Goal: Information Seeking & Learning: Learn about a topic

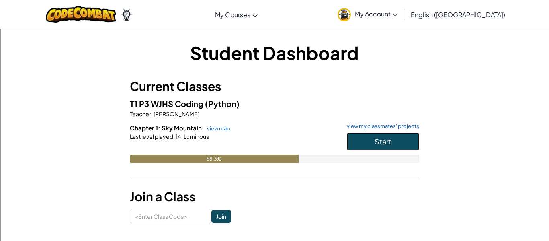
click at [372, 140] on button "Start" at bounding box center [383, 141] width 72 height 18
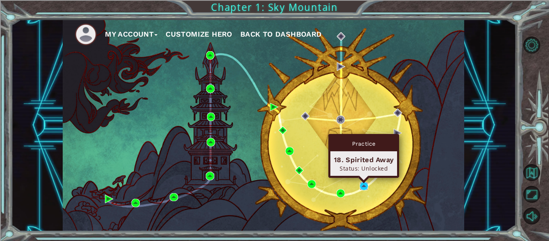
click at [363, 188] on img at bounding box center [364, 186] width 8 height 8
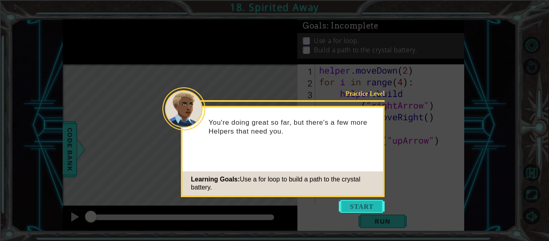
click at [357, 206] on button "Start" at bounding box center [362, 206] width 46 height 13
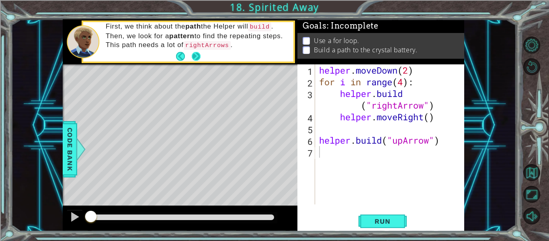
click at [192, 57] on button "Next" at bounding box center [196, 55] width 9 height 9
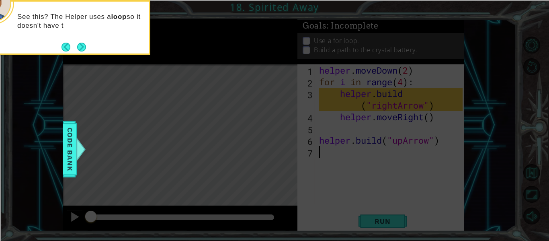
click at [89, 48] on div "See this? The Helper uses a loop so it doesn't have t" at bounding box center [70, 27] width 161 height 55
click at [82, 45] on button "Next" at bounding box center [81, 46] width 9 height 9
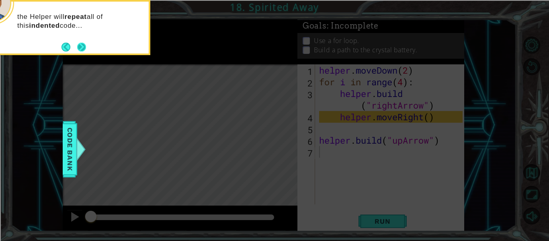
click at [80, 45] on button "Next" at bounding box center [81, 47] width 9 height 9
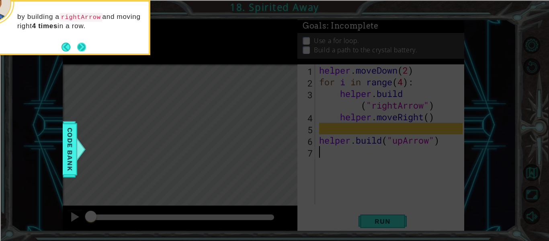
click at [81, 45] on button "Next" at bounding box center [81, 47] width 9 height 9
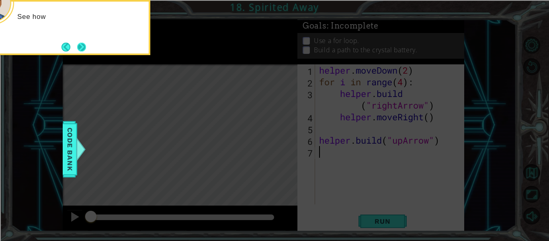
click at [82, 47] on button "Next" at bounding box center [81, 47] width 9 height 9
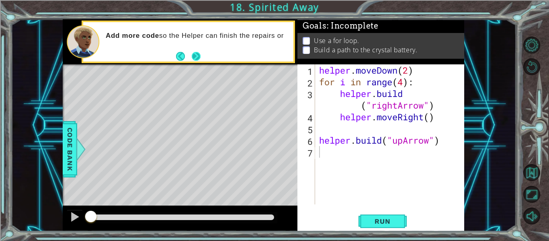
click at [200, 53] on button "Next" at bounding box center [196, 55] width 9 height 9
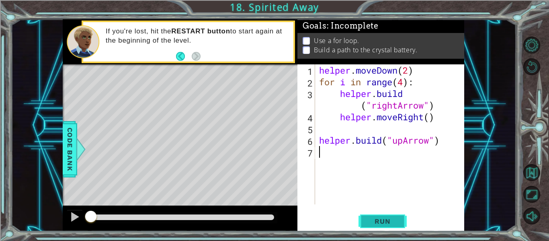
click at [380, 224] on span "Run" at bounding box center [382, 221] width 32 height 8
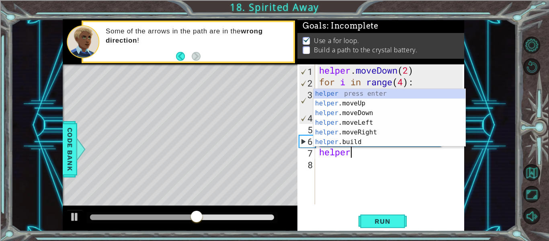
scroll to position [0, 1]
click at [338, 139] on div "helper press enter helper .moveUp press enter helper .moveDown press enter help…" at bounding box center [389, 127] width 152 height 77
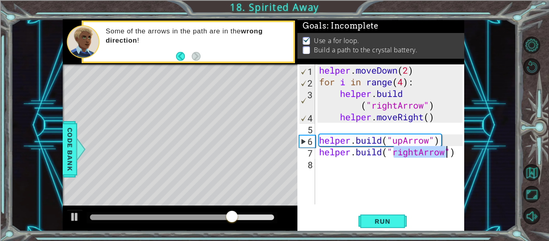
click at [418, 152] on div "helper . moveDown ( 2 ) for i in range ( 4 ) : helper . build ( "rightArrow" ) …" at bounding box center [389, 134] width 145 height 140
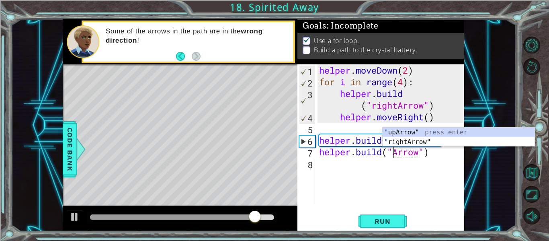
scroll to position [0, 4]
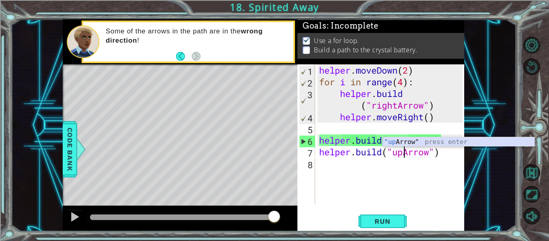
click at [399, 141] on div ""up Arrow" press enter" at bounding box center [458, 151] width 152 height 29
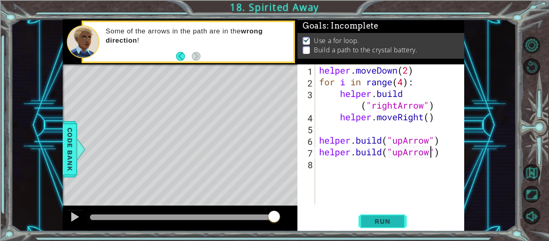
click at [377, 221] on span "Run" at bounding box center [382, 221] width 32 height 8
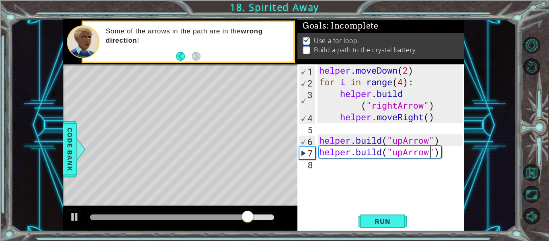
click at [382, 152] on div "helper . moveDown ( 2 ) for i in range ( 4 ) : helper . build ( "rightArrow" ) …" at bounding box center [391, 145] width 149 height 163
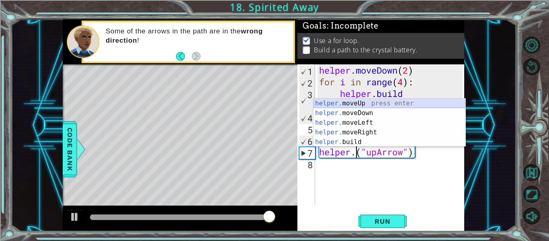
click at [357, 102] on div "helper. moveUp press enter helper. moveDown press enter helper. moveLeft press …" at bounding box center [389, 131] width 152 height 67
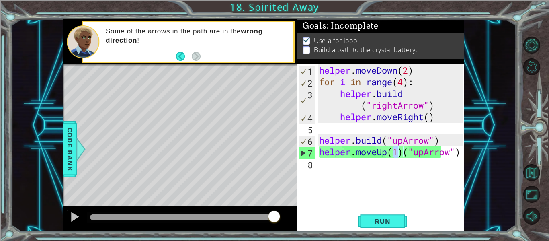
click at [462, 153] on div "helper.moveUp(1)("upArrow") 1 2 3 4 5 6 7 8 helper . moveDown ( 2 ) for i in ra…" at bounding box center [380, 147] width 167 height 167
click at [460, 154] on div "helper . moveDown ( 2 ) for i in range ( 4 ) : helper . build ( "rightArrow" ) …" at bounding box center [391, 145] width 149 height 163
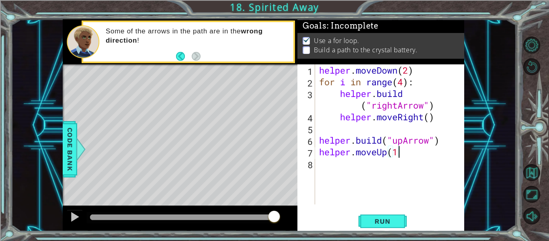
scroll to position [0, 3]
type textarea "helper.moveUp(1)"
click at [372, 167] on div "helper . moveDown ( 2 ) for i in range ( 4 ) : helper . build ( "rightArrow" ) …" at bounding box center [391, 145] width 149 height 163
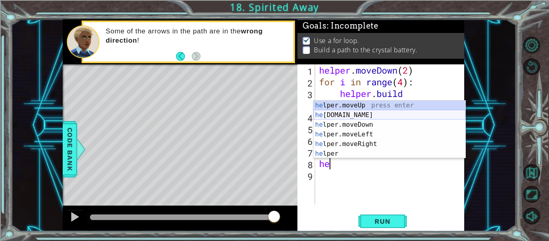
click at [356, 113] on div "he lper.moveUp press enter he [DOMAIN_NAME] press enter he lper.moveDown press …" at bounding box center [389, 138] width 152 height 77
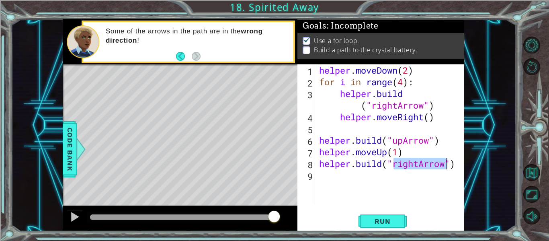
click at [417, 165] on div "helper . moveDown ( 2 ) for i in range ( 4 ) : helper . build ( "rightArrow" ) …" at bounding box center [389, 134] width 145 height 140
click at [417, 165] on div "helper . moveDown ( 2 ) for i in range ( 4 ) : helper . build ( "rightArrow" ) …" at bounding box center [391, 145] width 149 height 163
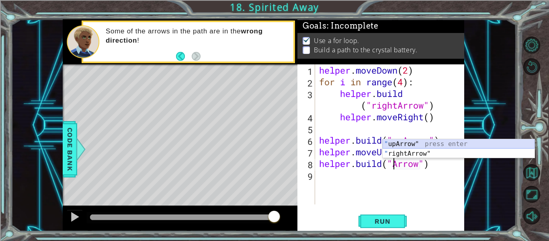
click at [418, 144] on div "" upArrow" press enter " rightArrow" press enter" at bounding box center [458, 158] width 152 height 39
type textarea "[DOMAIN_NAME]("upArrow")"
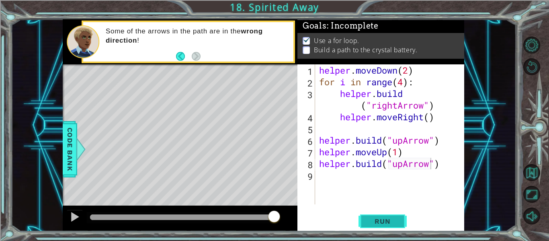
click at [383, 218] on span "Run" at bounding box center [382, 221] width 32 height 8
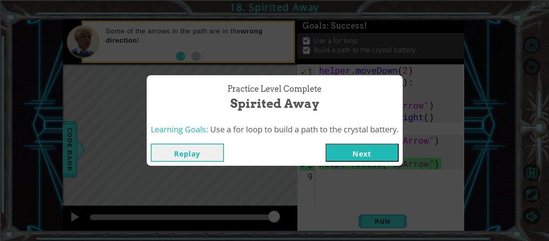
click at [348, 151] on button "Next" at bounding box center [361, 152] width 73 height 18
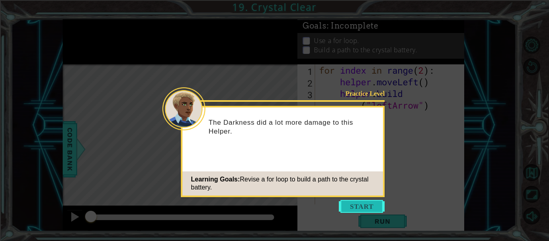
click at [356, 206] on button "Start" at bounding box center [362, 206] width 46 height 13
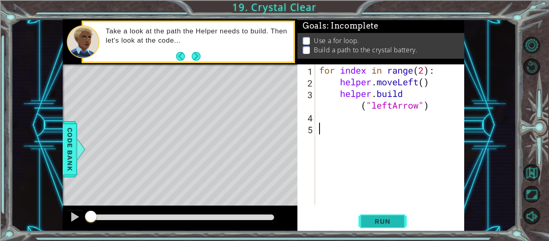
click at [372, 221] on span "Run" at bounding box center [382, 221] width 32 height 8
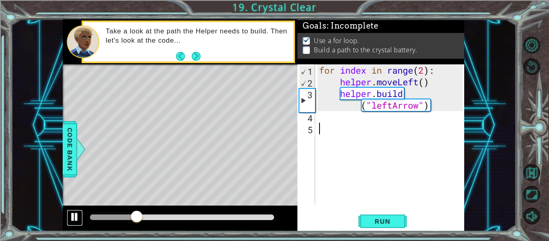
click at [76, 214] on div at bounding box center [75, 216] width 10 height 10
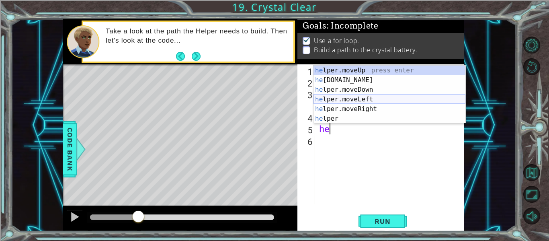
click at [354, 96] on div "he lper.moveUp press enter he [DOMAIN_NAME] press enter he lper.moveDown press …" at bounding box center [389, 103] width 152 height 77
type textarea "helper.moveLeft(1)"
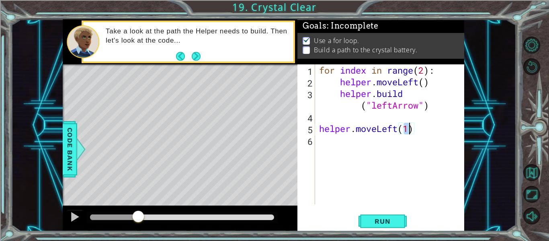
click at [342, 142] on div "for index in range ( 2 ) : helper . moveLeft ( ) helper . build ( "leftArrow" )…" at bounding box center [391, 145] width 149 height 163
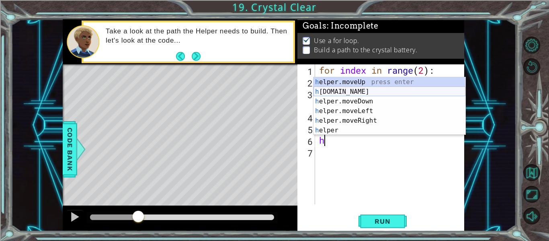
click at [339, 94] on div "h elper.moveUp press enter h [DOMAIN_NAME] press enter h elper.moveDown press e…" at bounding box center [389, 115] width 152 height 77
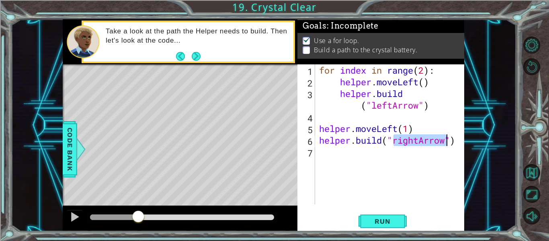
click at [413, 141] on div "for index in range ( 2 ) : helper . moveLeft ( ) helper . build ( "leftArrow" )…" at bounding box center [389, 134] width 145 height 140
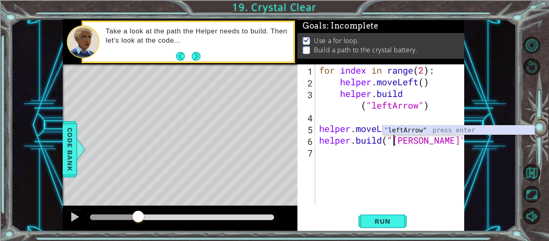
click at [425, 129] on div "" leftArrow" press enter" at bounding box center [458, 139] width 152 height 29
type textarea "[DOMAIN_NAME]("leftArrow")"
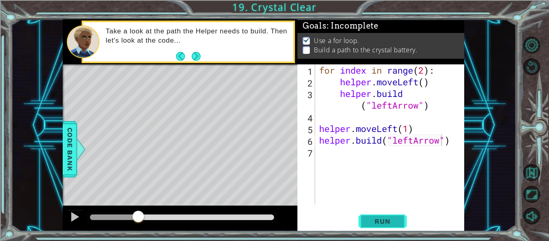
click at [383, 217] on span "Run" at bounding box center [382, 221] width 32 height 8
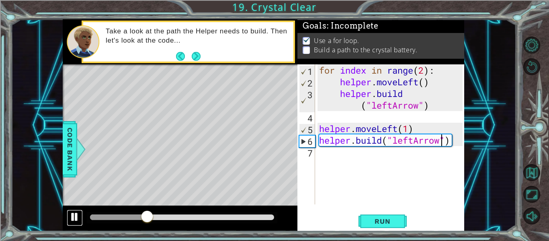
click at [72, 215] on div at bounding box center [75, 216] width 10 height 10
click at [327, 155] on div "for index in range ( 2 ) : helper . moveLeft ( ) helper . build ( "leftArrow" )…" at bounding box center [391, 145] width 149 height 163
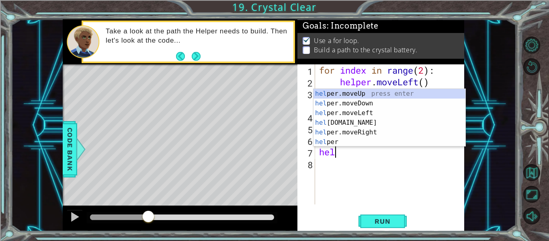
scroll to position [0, 0]
click at [355, 112] on div "help er.moveUp press enter help er.moveDown press enter help er.moveLeft press …" at bounding box center [389, 127] width 152 height 77
type textarea "helper.moveLeft(1)"
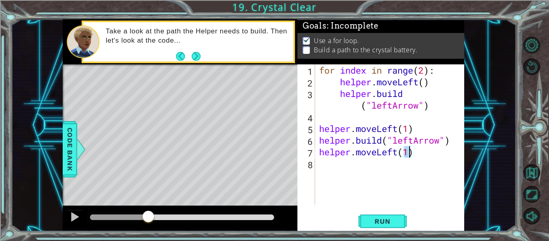
click at [337, 169] on div "for index in range ( 2 ) : helper . moveLeft ( ) helper . build ( "leftArrow" )…" at bounding box center [391, 145] width 149 height 163
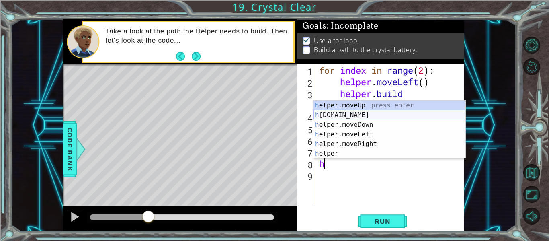
click at [352, 115] on div "h elper.moveUp press enter h [DOMAIN_NAME] press enter h elper.moveDown press e…" at bounding box center [389, 138] width 152 height 77
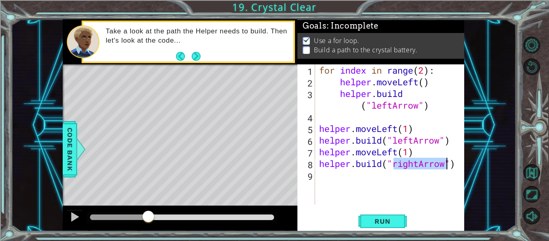
click at [413, 165] on div "for index in range ( 2 ) : helper . moveLeft ( ) helper . build ( "leftArrow" )…" at bounding box center [389, 134] width 145 height 140
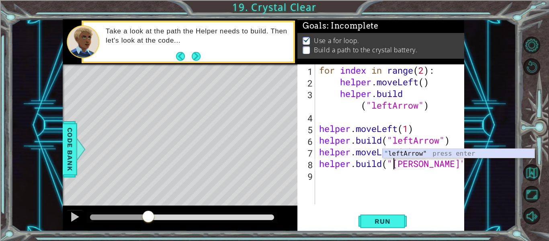
click at [409, 152] on div "" leftArrow" press enter" at bounding box center [458, 163] width 152 height 29
type textarea "[DOMAIN_NAME]("leftArrow")"
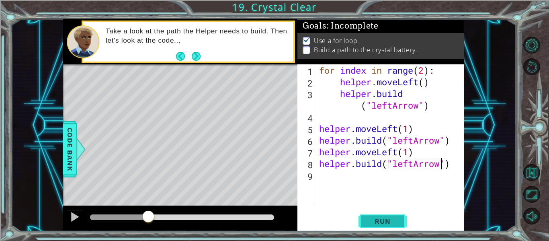
click at [383, 219] on span "Run" at bounding box center [382, 221] width 32 height 8
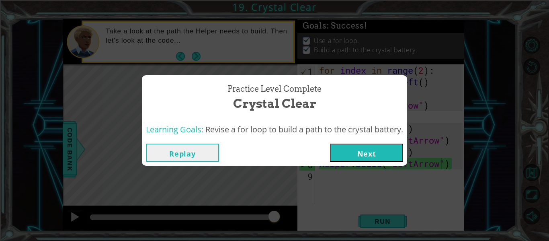
click at [372, 153] on button "Next" at bounding box center [366, 152] width 73 height 18
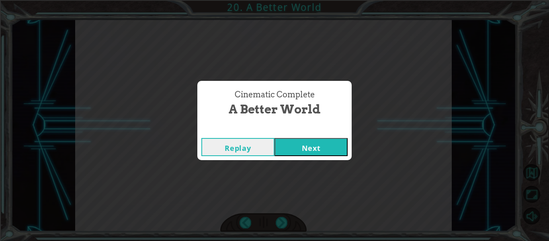
click at [325, 141] on button "Next" at bounding box center [310, 147] width 73 height 18
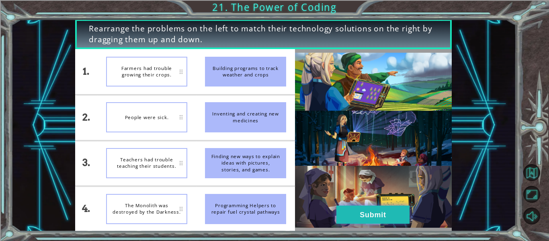
click at [378, 213] on button "Submit" at bounding box center [372, 214] width 73 height 18
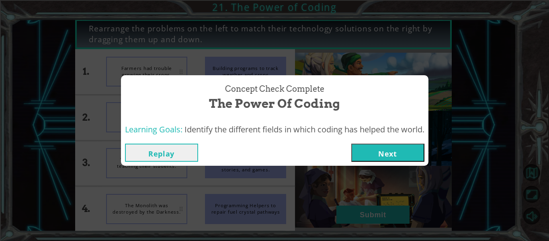
click at [379, 150] on button "Next" at bounding box center [387, 152] width 73 height 18
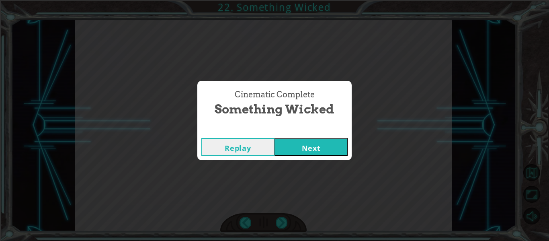
click at [327, 143] on button "Next" at bounding box center [310, 147] width 73 height 18
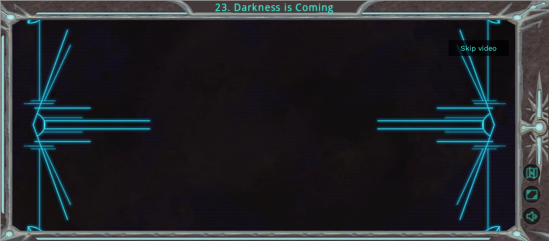
click at [472, 44] on button "Skip video" at bounding box center [478, 48] width 60 height 16
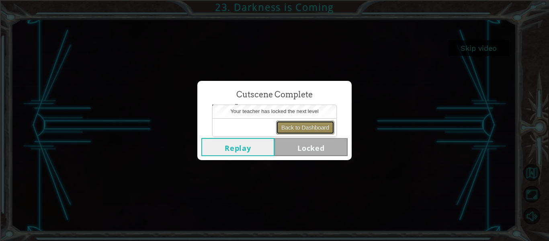
click at [321, 128] on button "Back to Dashboard" at bounding box center [305, 128] width 58 height 14
